Goal: Transaction & Acquisition: Obtain resource

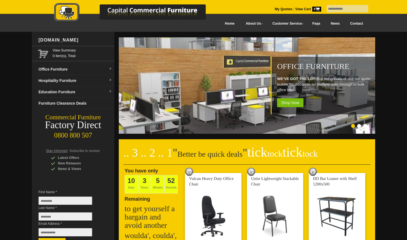
scroll to position [19, 0]
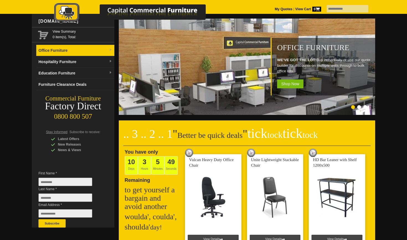
click at [79, 49] on link "Office Furniture" at bounding box center [75, 50] width 78 height 11
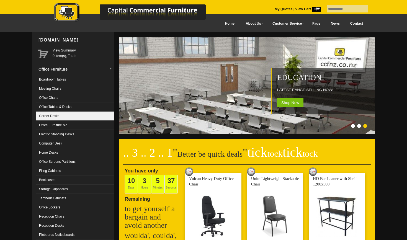
scroll to position [0, 0]
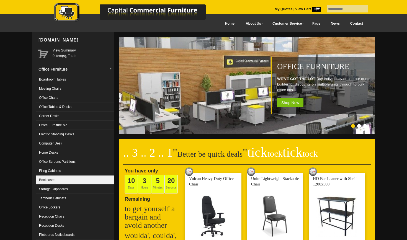
click at [50, 181] on link "Bookcases" at bounding box center [75, 180] width 78 height 9
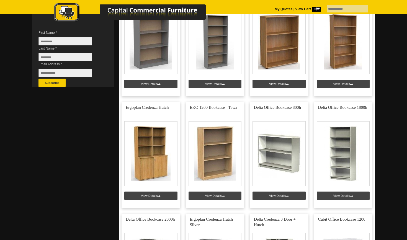
scroll to position [160, 0]
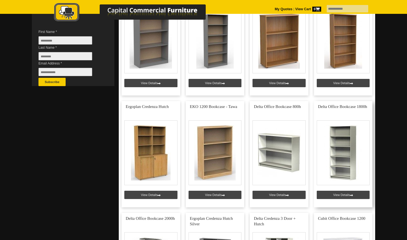
click at [336, 158] on link at bounding box center [343, 154] width 59 height 106
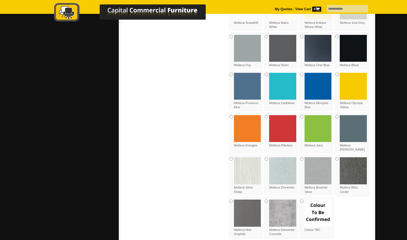
scroll to position [638, 0]
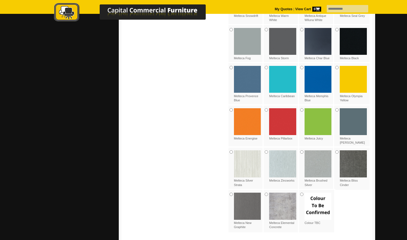
click at [251, 203] on img at bounding box center [247, 206] width 27 height 27
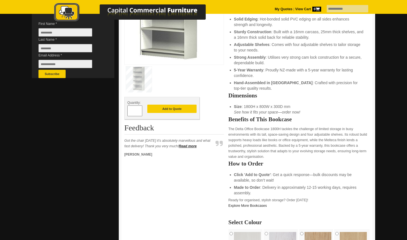
scroll to position [169, 0]
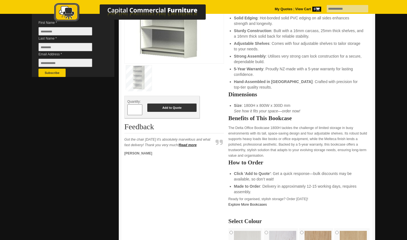
click at [161, 109] on button "Add to Quote" at bounding box center [171, 108] width 49 height 8
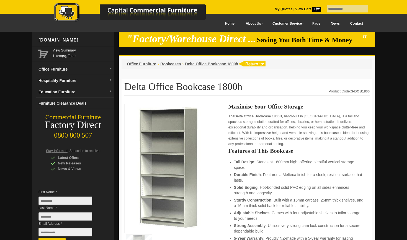
scroll to position [12, 0]
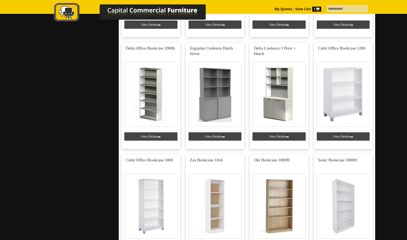
scroll to position [381, 0]
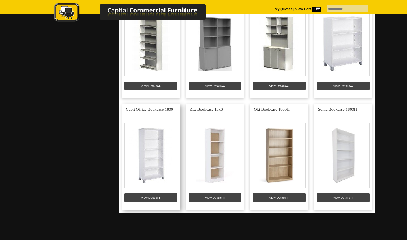
click at [173, 164] on link at bounding box center [151, 157] width 59 height 106
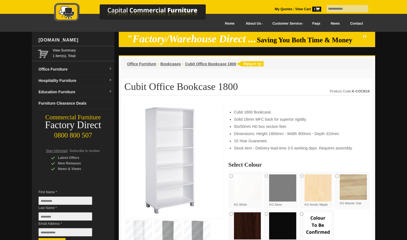
click at [280, 187] on img at bounding box center [282, 187] width 27 height 27
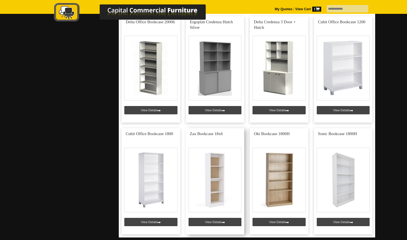
scroll to position [351, 0]
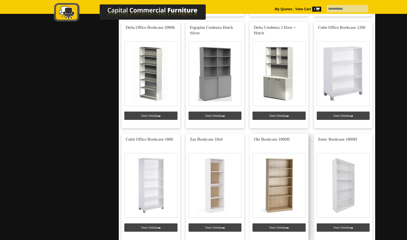
click at [277, 199] on link at bounding box center [279, 187] width 59 height 106
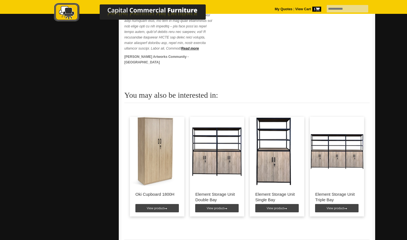
scroll to position [456, 0]
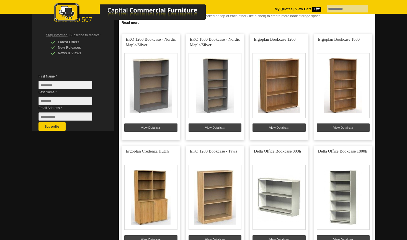
scroll to position [122, 0]
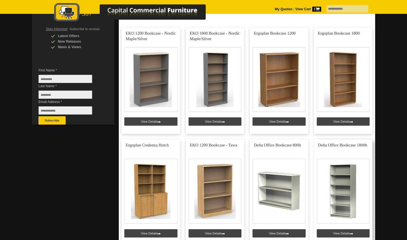
click at [342, 180] on link at bounding box center [343, 193] width 59 height 106
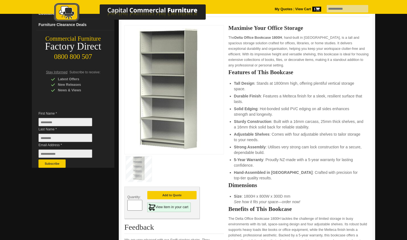
scroll to position [81, 0]
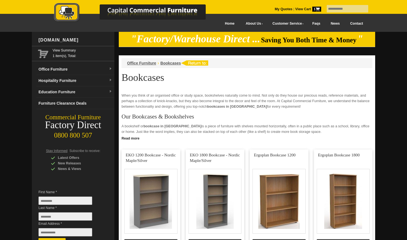
click at [358, 23] on link "Contact" at bounding box center [356, 23] width 23 height 12
